Goal: Information Seeking & Learning: Learn about a topic

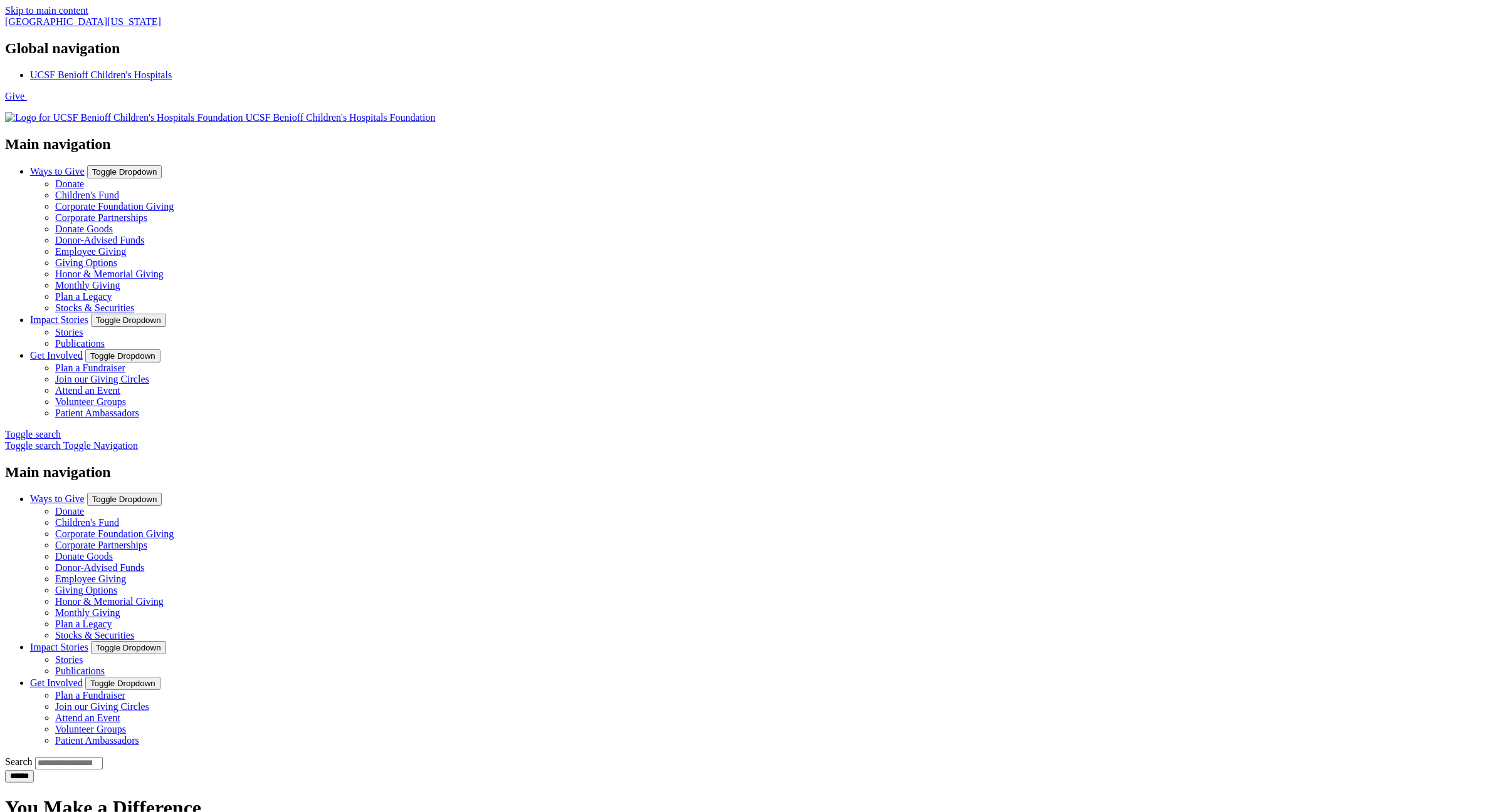
click at [243, 112] on img at bounding box center [124, 118] width 238 height 12
click at [83, 327] on link "Stories" at bounding box center [69, 331] width 27 height 11
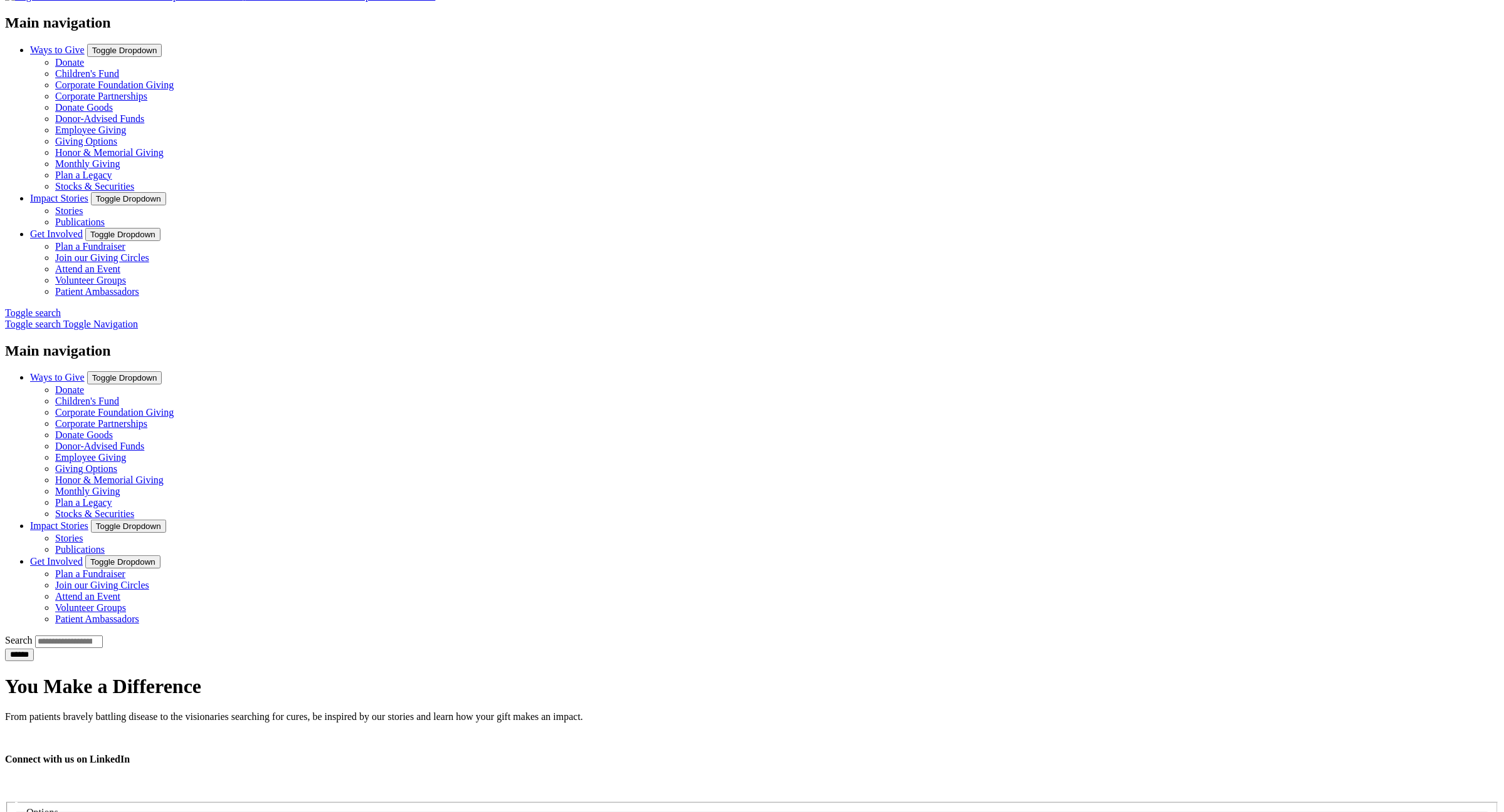
scroll to position [753, 0]
